Goal: Navigation & Orientation: Find specific page/section

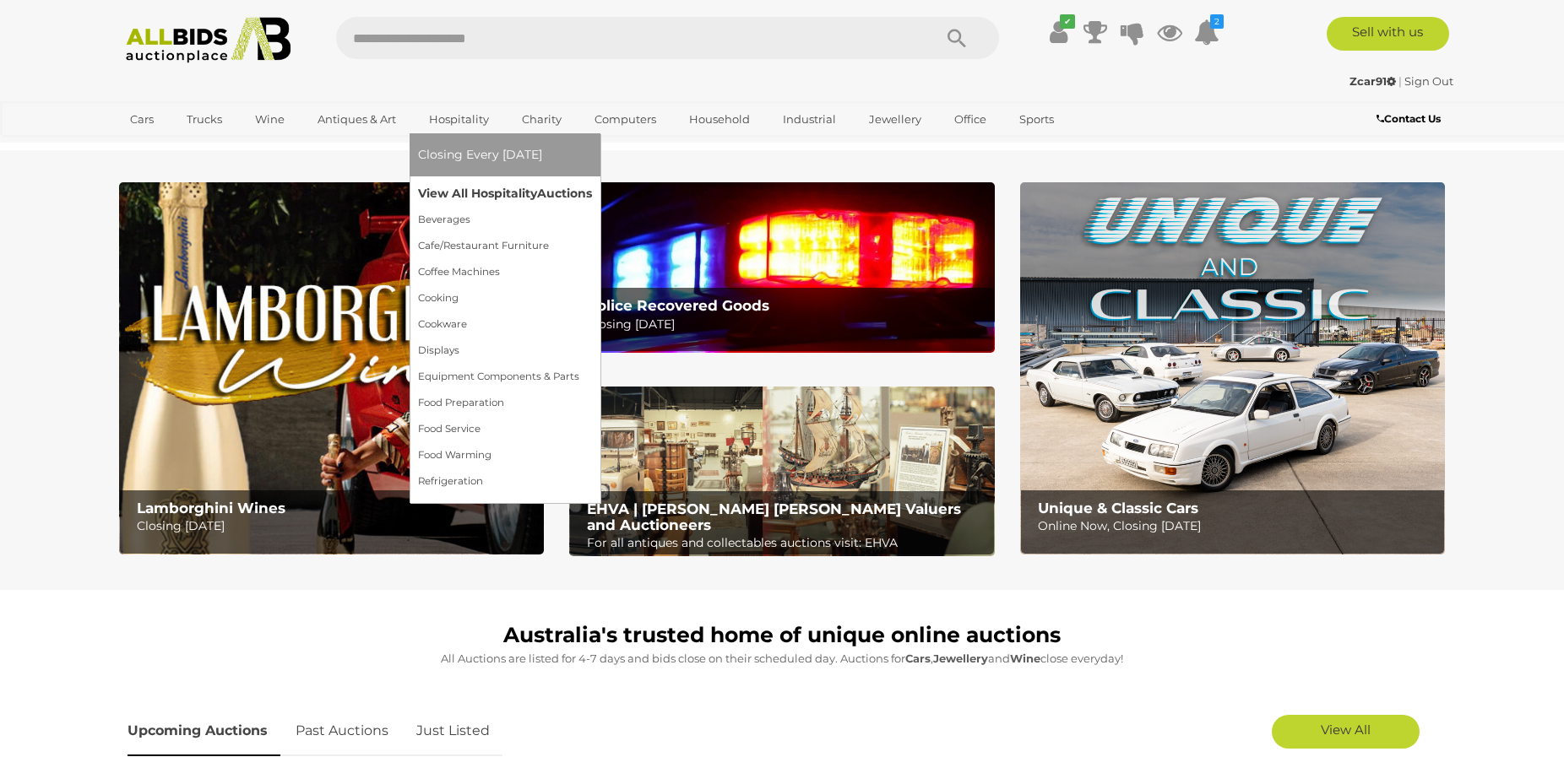
click at [471, 193] on link "View All Hospitality Auctions" at bounding box center [505, 193] width 174 height 26
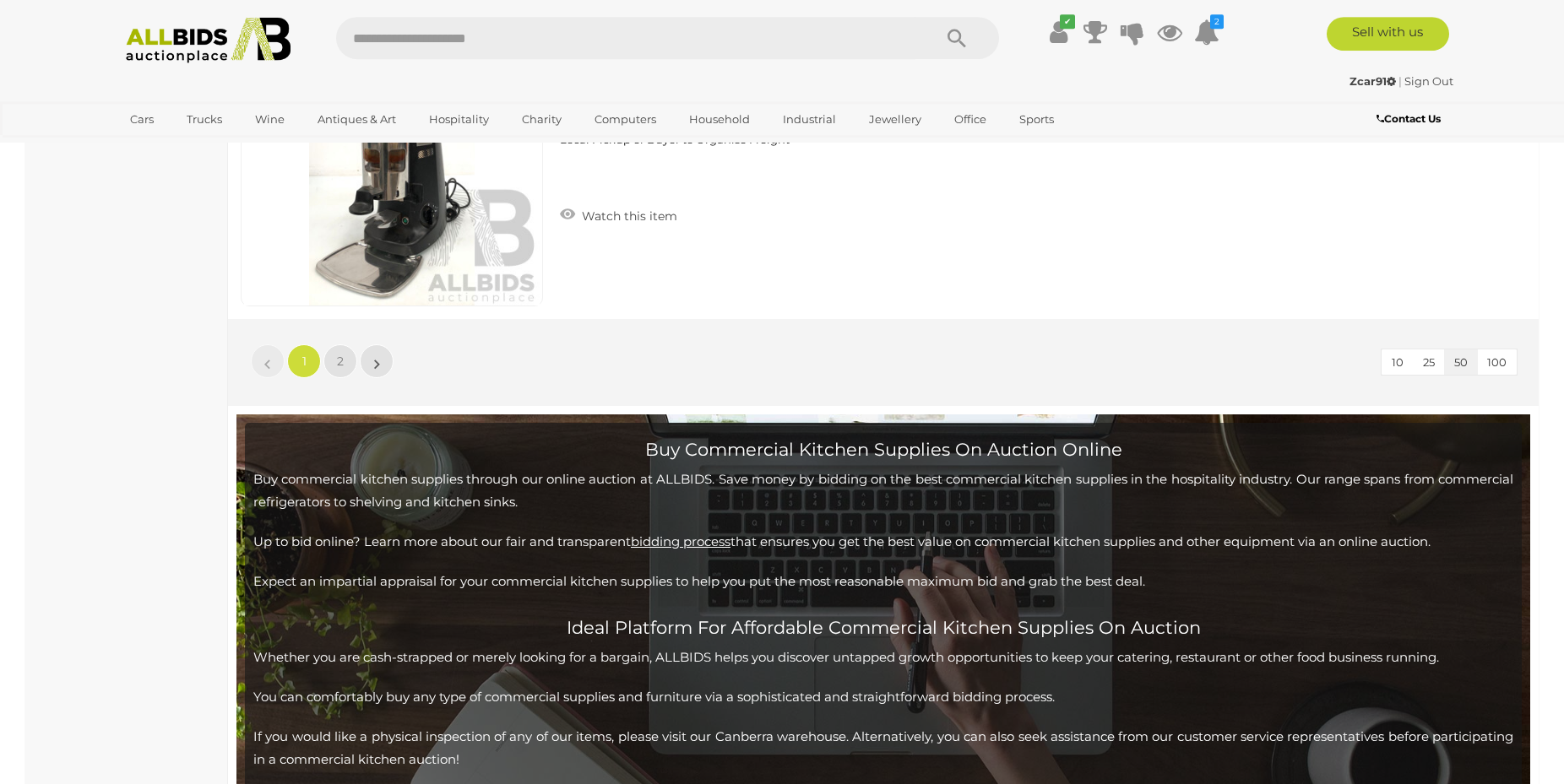
scroll to position [16533, 0]
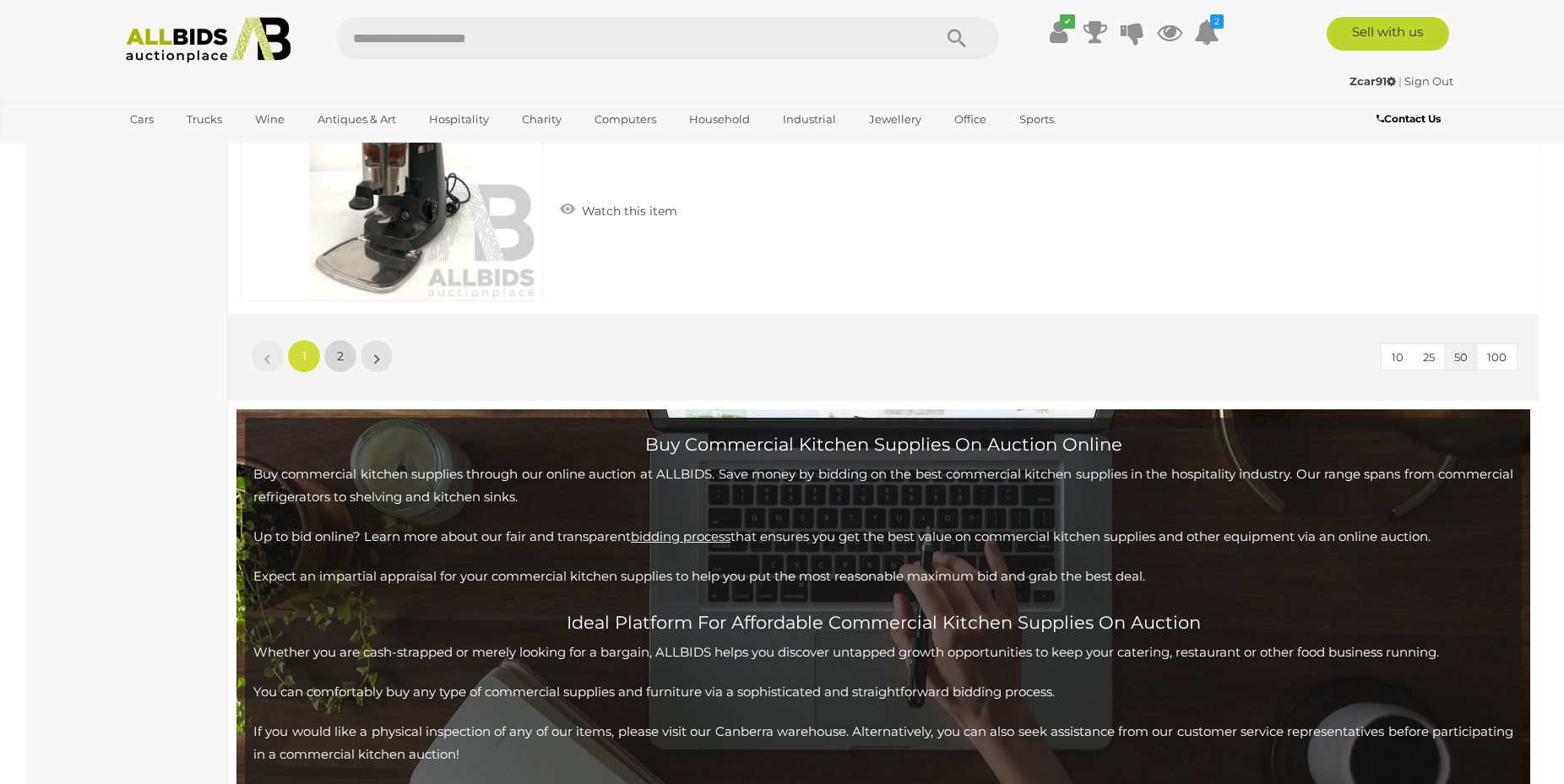
click at [336, 352] on link "2" at bounding box center [340, 356] width 34 height 34
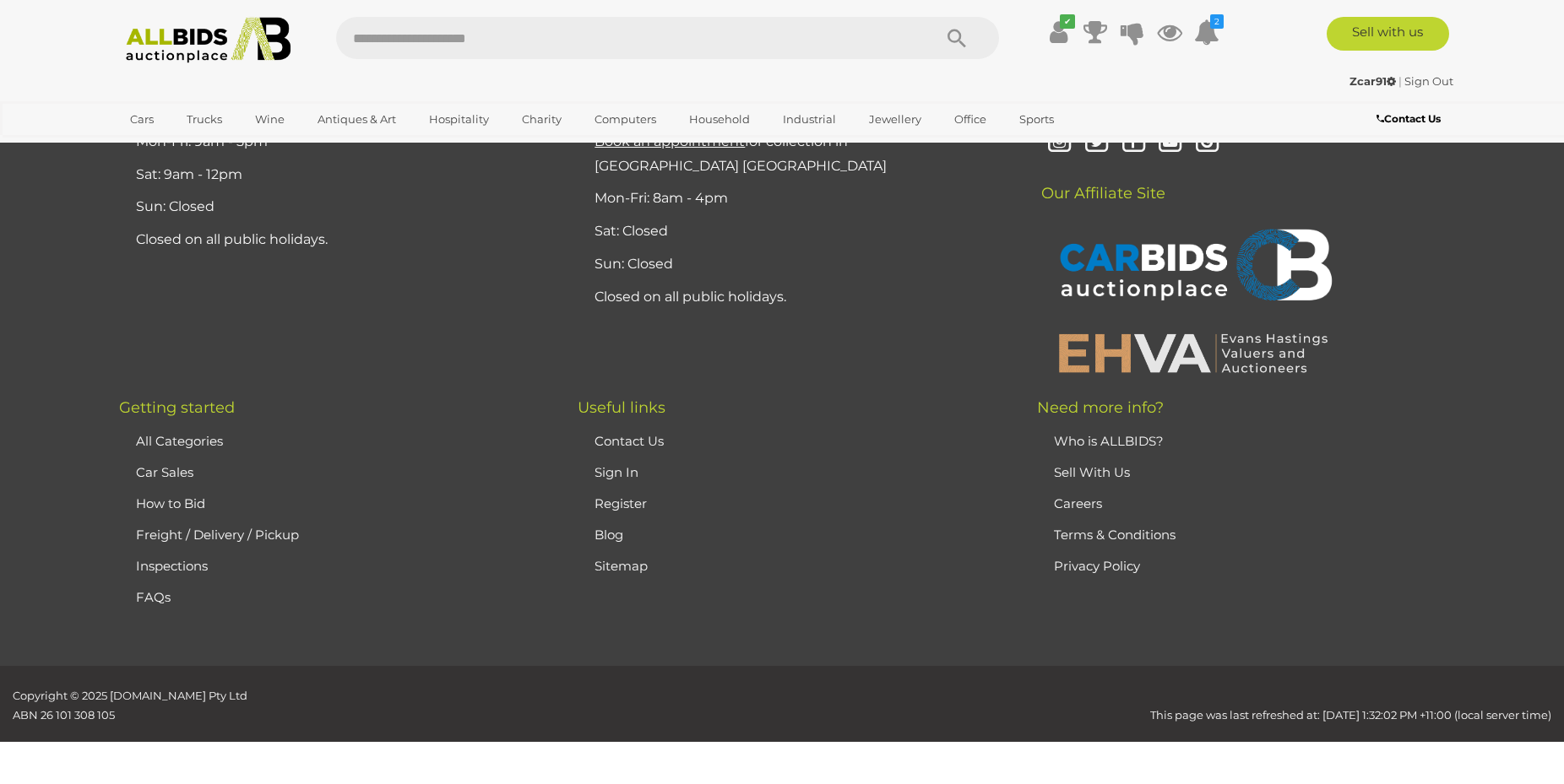
scroll to position [427, 0]
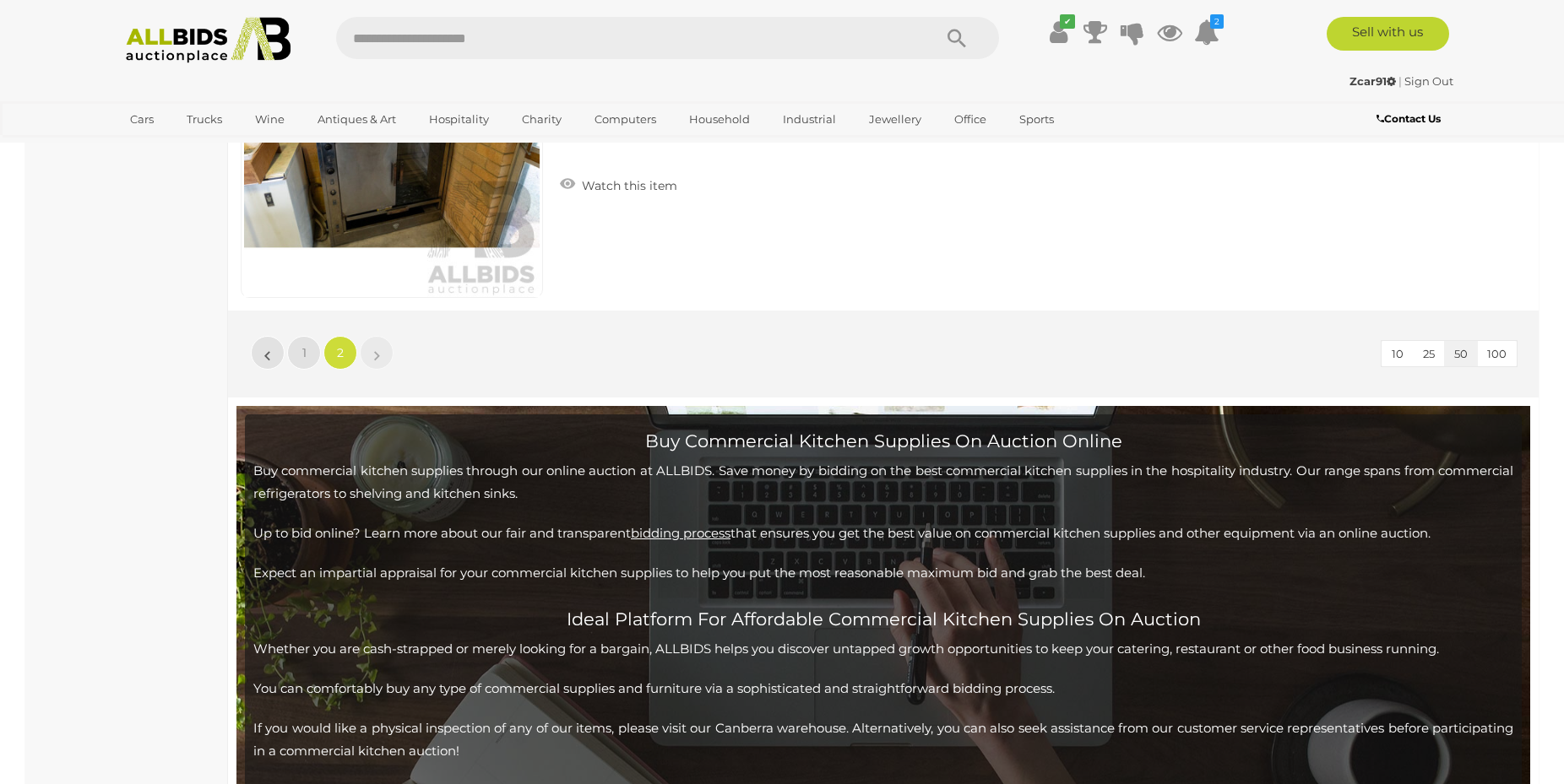
scroll to position [1891, 0]
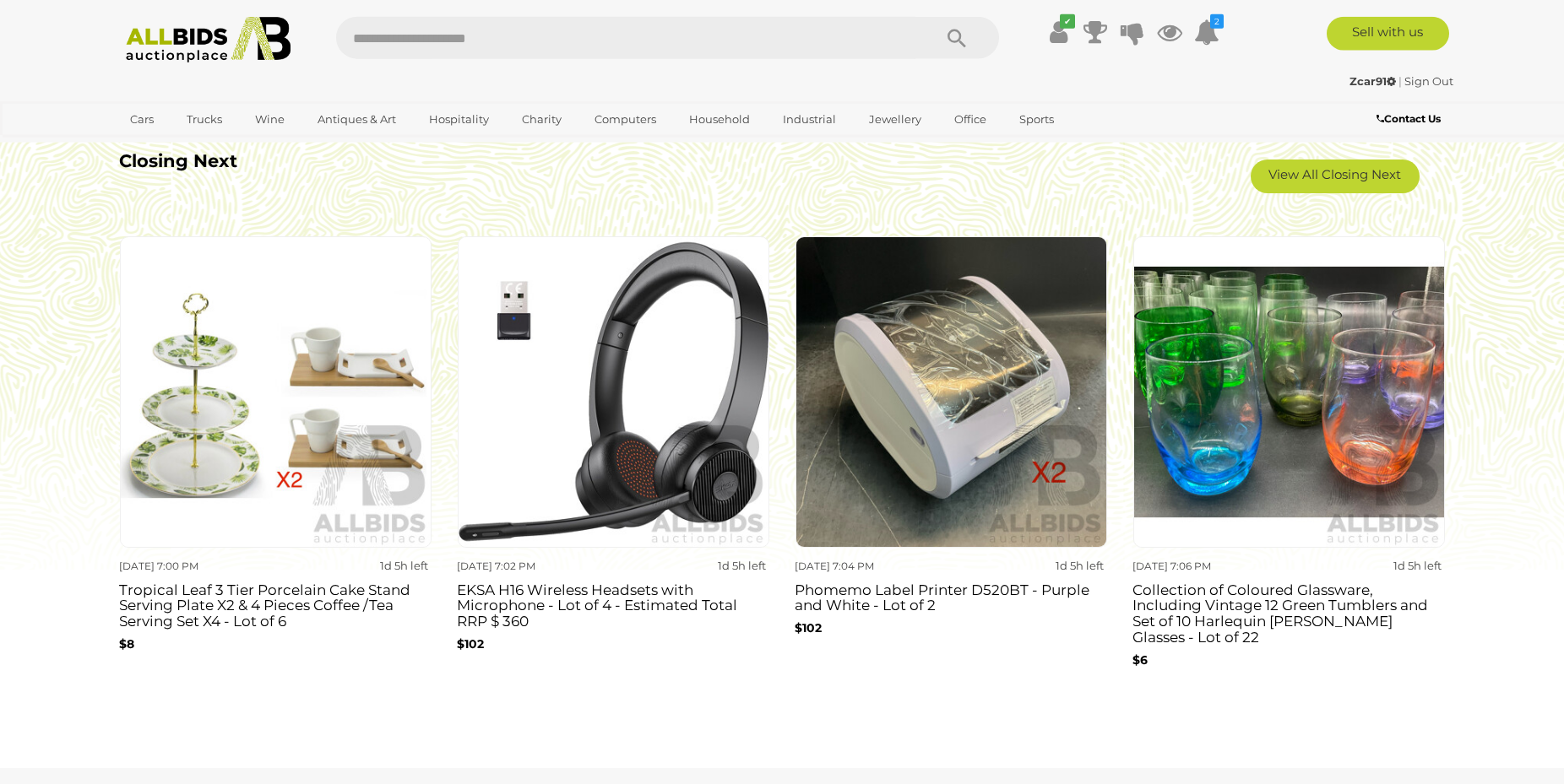
scroll to position [1636, 0]
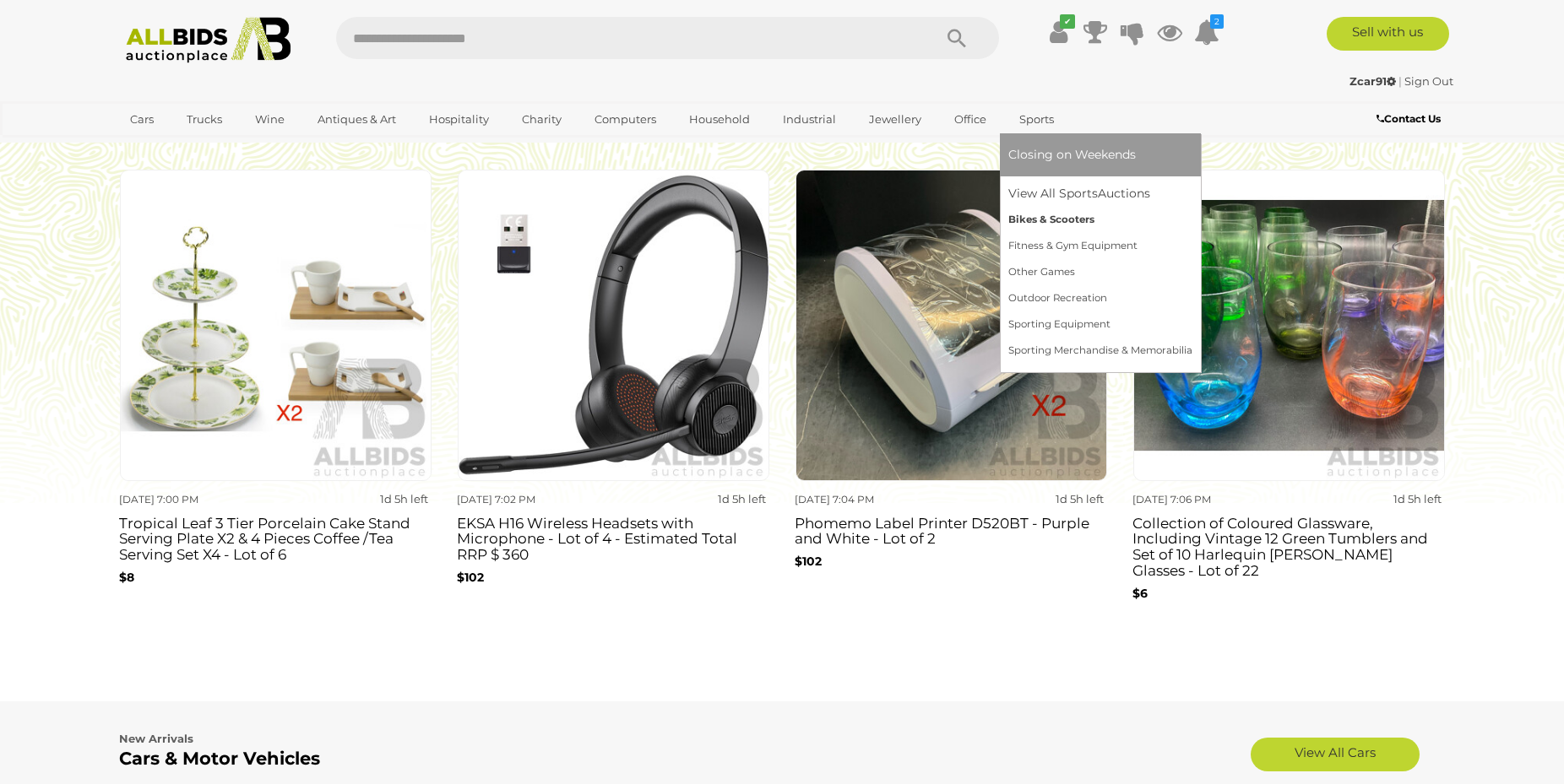
click at [1019, 212] on link "Bikes & Scooters" at bounding box center [1100, 220] width 184 height 26
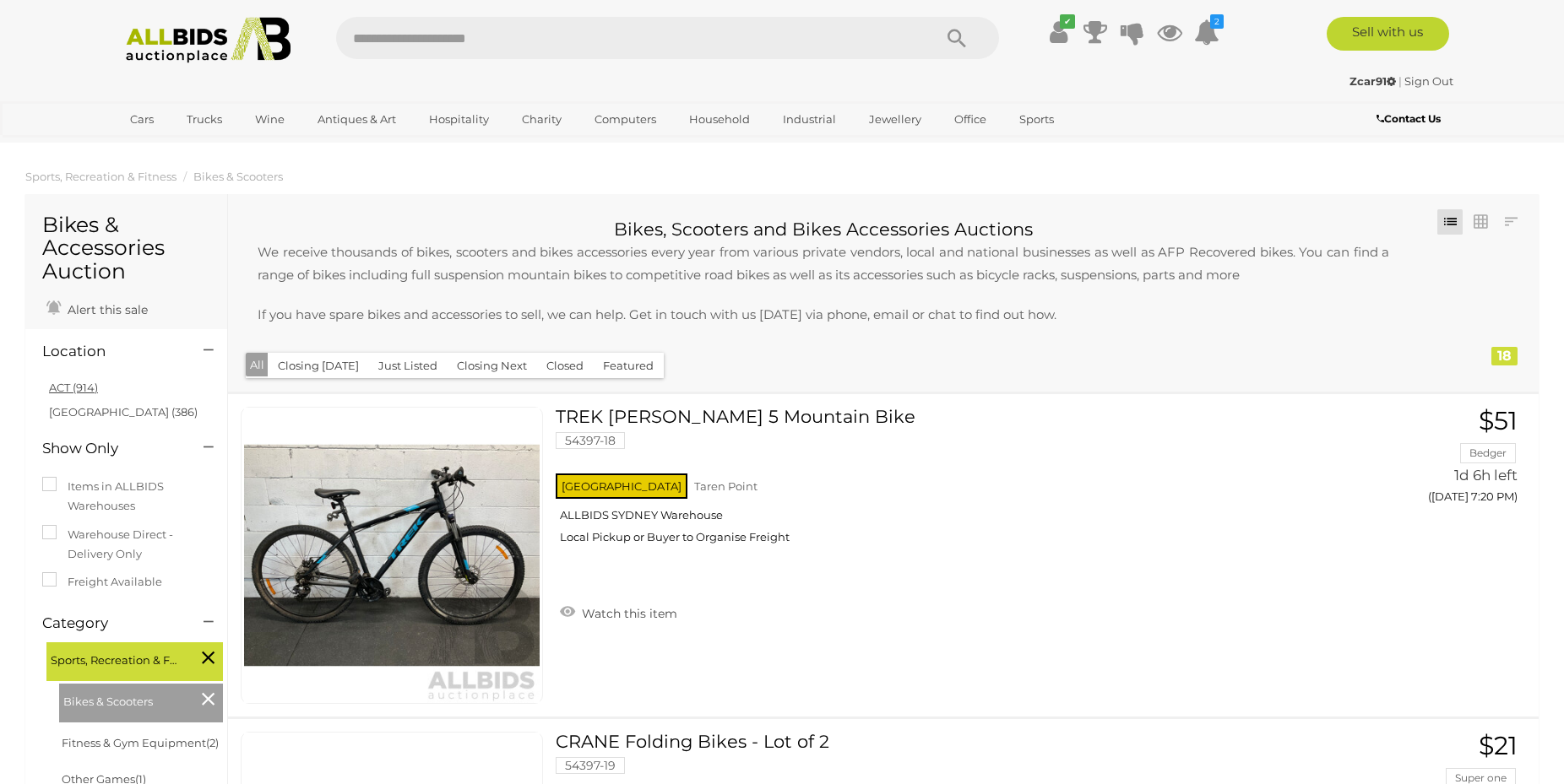
click at [65, 388] on link "ACT (914)" at bounding box center [74, 387] width 49 height 14
